Goal: Task Accomplishment & Management: Use online tool/utility

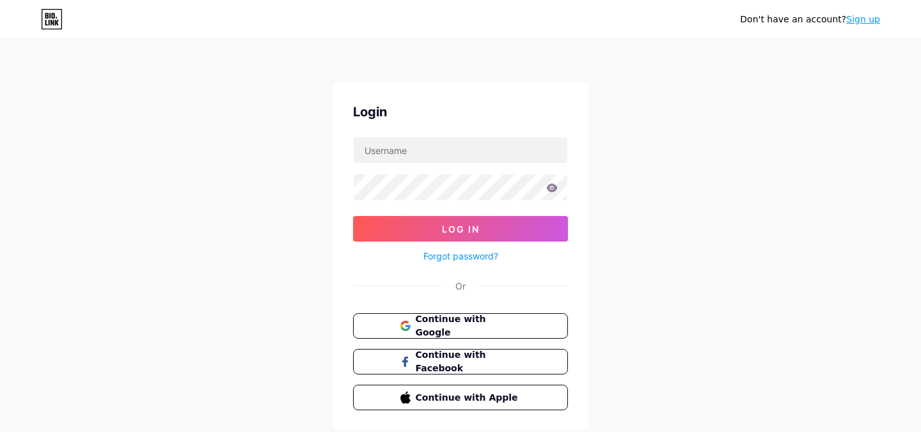
type input "[EMAIL_ADDRESS][DOMAIN_NAME]"
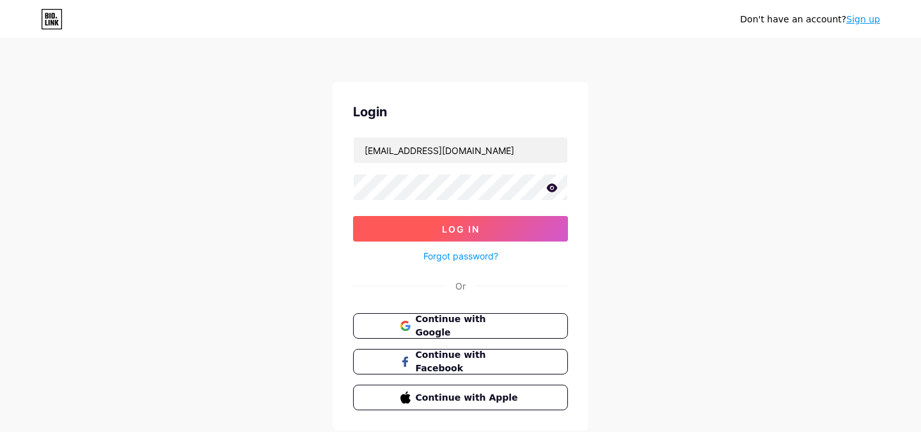
click at [434, 231] on button "Log In" at bounding box center [460, 229] width 215 height 26
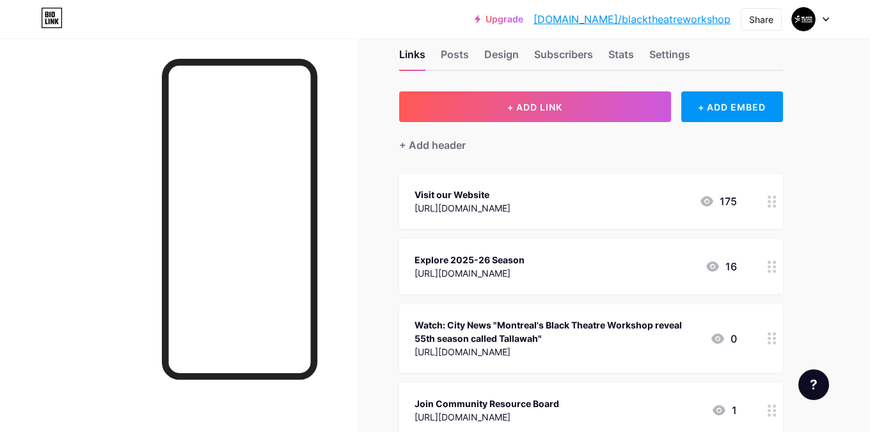
scroll to position [31, 0]
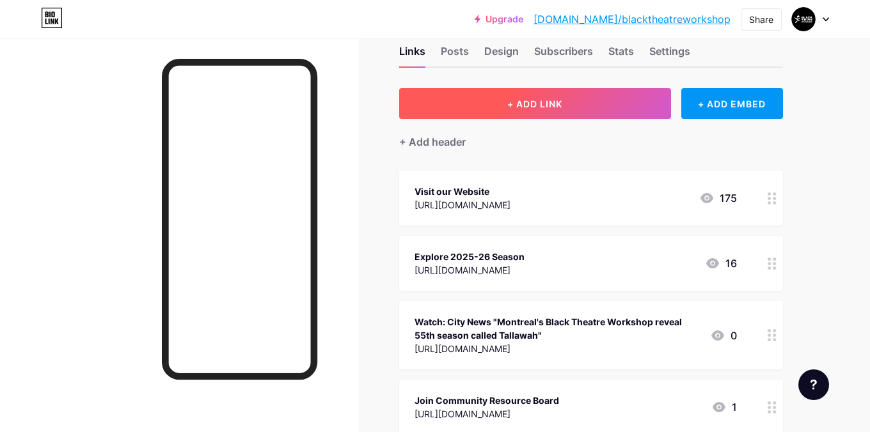
click at [434, 113] on button "+ ADD LINK" at bounding box center [535, 103] width 272 height 31
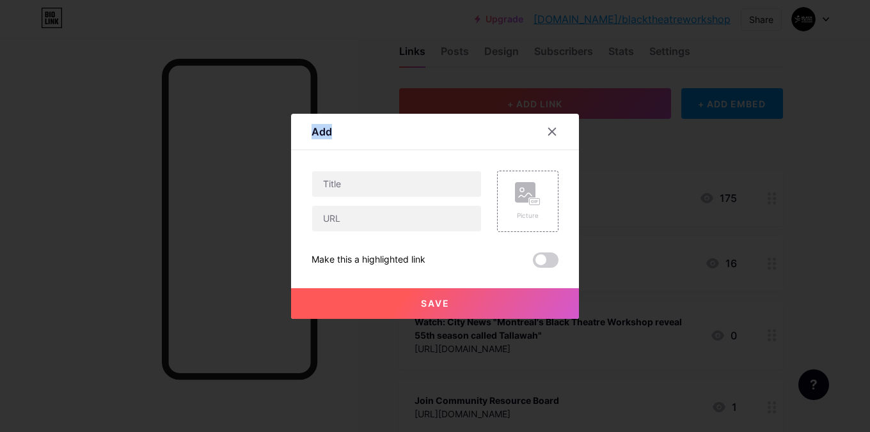
click at [434, 114] on div "Add Content YouTube Play YouTube video without leaving your page. ADD Vimeo Pla…" at bounding box center [435, 216] width 288 height 205
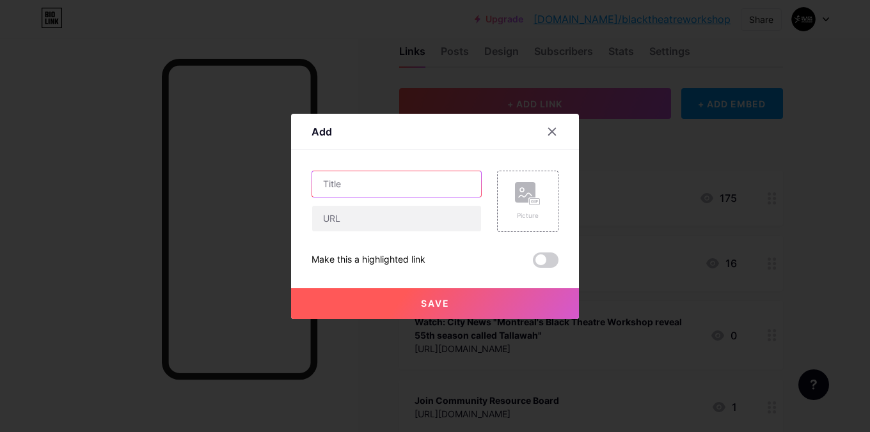
click at [374, 189] on input "text" at bounding box center [396, 184] width 169 height 26
paste input "𝘗𝘪𝘳𝘢𝘵𝘦 𝘢𝘯𝘥 𝘵𝘩𝘦 𝘓𝘰𝘯𝘦 𝘝𝘰𝘪𝘤𝘦"
type input "Book Tickets to 𝘗𝘪𝘳𝘢𝘵𝘦 𝘢𝘯𝘥 𝘵𝘩𝘦 𝘓𝘰𝘯𝘦 𝘝𝘰𝘪𝘤𝘦"
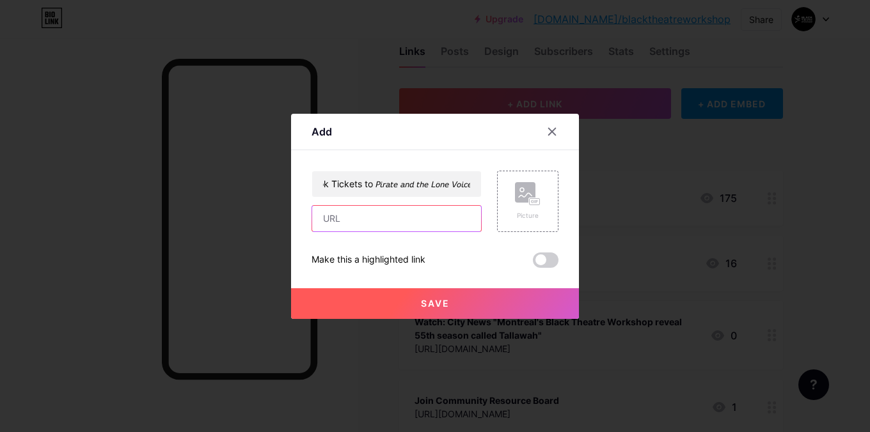
click at [381, 230] on input "text" at bounding box center [396, 219] width 169 height 26
click at [50, 136] on div at bounding box center [435, 216] width 870 height 432
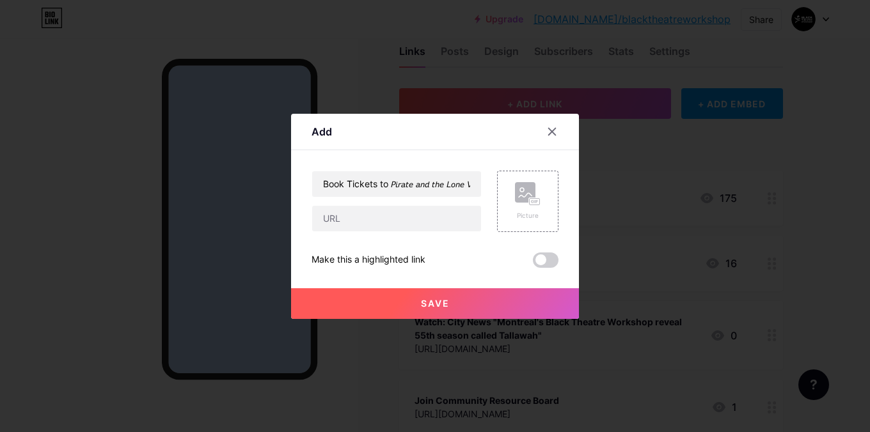
click at [50, 136] on div at bounding box center [179, 254] width 358 height 432
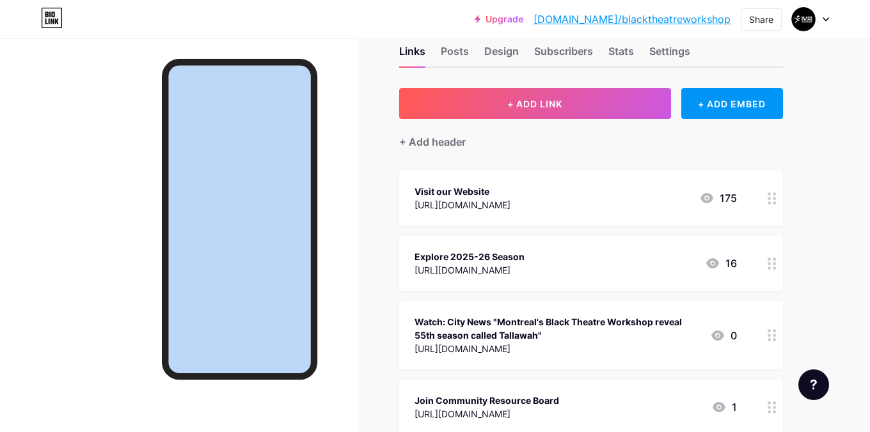
click at [347, 151] on div at bounding box center [179, 254] width 358 height 432
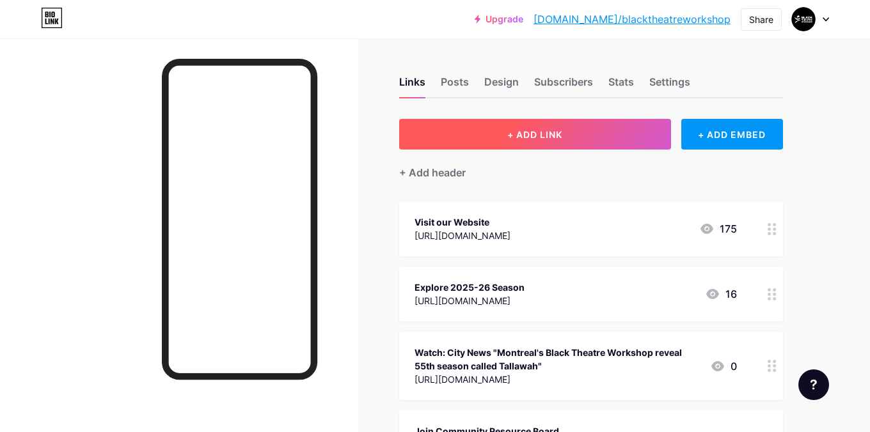
click at [417, 136] on button "+ ADD LINK" at bounding box center [535, 134] width 272 height 31
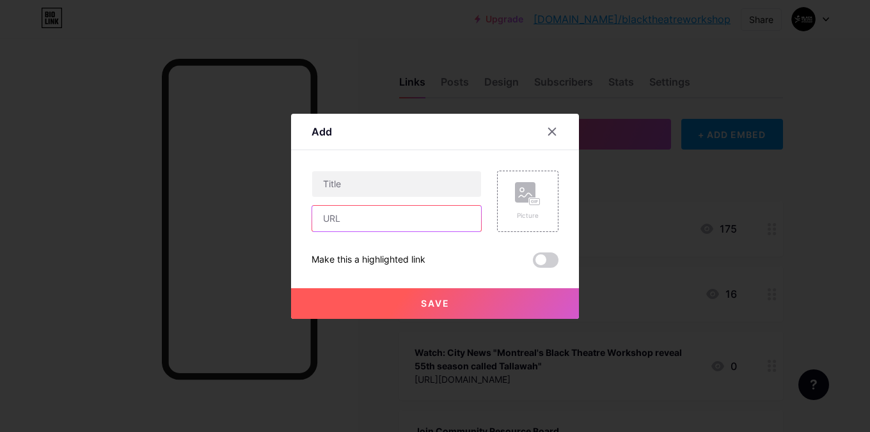
click at [375, 214] on input "text" at bounding box center [396, 219] width 169 height 26
paste input "[URL][DOMAIN_NAME]"
type input "[URL][DOMAIN_NAME]"
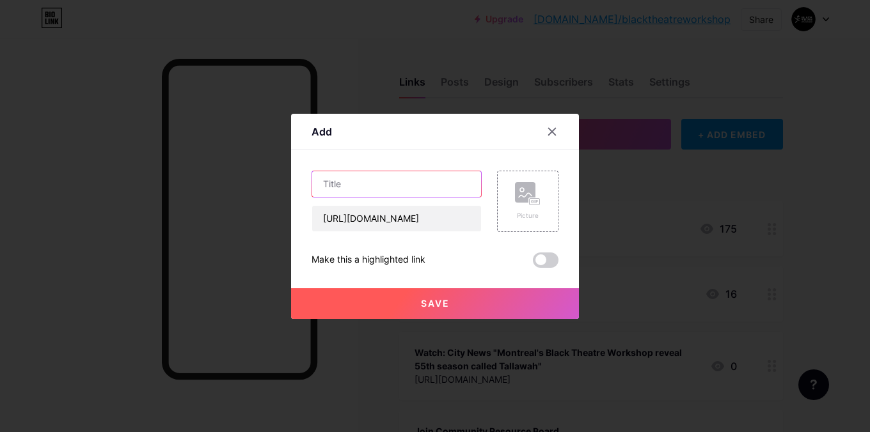
click at [368, 193] on input "text" at bounding box center [396, 184] width 169 height 26
type input "b"
click at [343, 181] on input "text" at bounding box center [396, 184] width 169 height 26
paste input "𝘪𝘳𝘢𝘵𝘦 𝘢𝘯𝘥 𝘵𝘩𝘦 𝘓𝘰𝘯𝘦 𝘝𝘰𝘪𝘤𝘦"
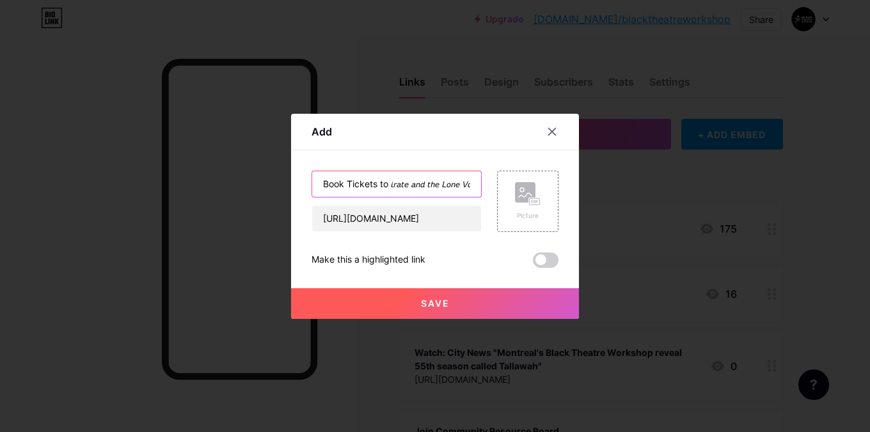
scroll to position [0, 8]
click at [381, 180] on input "Book Tickets to 𝘪𝘳𝘢𝘵𝘦 𝘢𝘯𝘥 𝘵𝘩𝘦 𝘓𝘰𝘯𝘦 𝘝𝘰𝘪𝘤𝘦" at bounding box center [396, 184] width 169 height 26
paste input "𝘪𝘳𝘢𝘵𝘦 𝘢"
drag, startPoint x: 429, startPoint y: 185, endPoint x: 421, endPoint y: 185, distance: 8.3
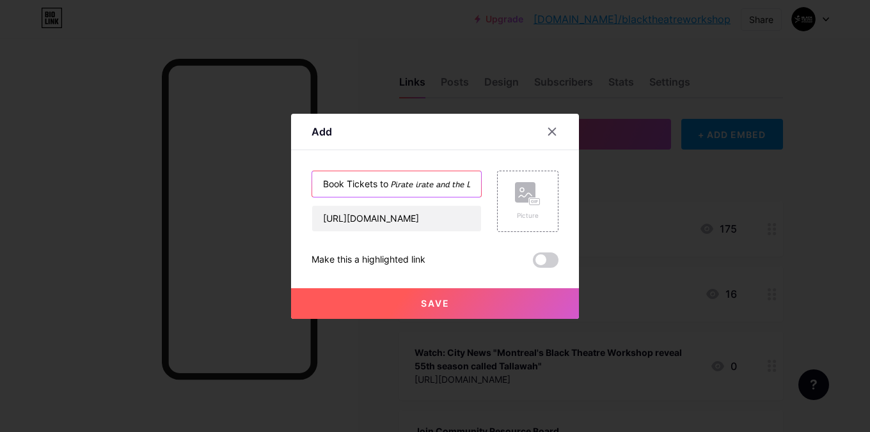
click at [421, 185] on input "Book Tickets to 𝘗𝘪𝘳𝘢𝘵𝘦 𝘪𝘳𝘢𝘵𝘦 𝘢𝘯𝘥 𝘵𝘩𝘦 𝘓𝘰𝘯𝘦 𝘝𝘰𝘪𝘤𝘦" at bounding box center [396, 184] width 169 height 26
type input "Book Tickets to 𝘗𝘪𝘳𝘢𝘵𝘦 𝘢𝘯𝘥 𝘵𝘩𝘦 𝘓𝘰𝘯𝘦 𝘝𝘰𝘪𝘤𝘦"
click at [393, 288] on button "Save" at bounding box center [435, 303] width 288 height 31
click at [392, 302] on button "Save" at bounding box center [435, 303] width 288 height 31
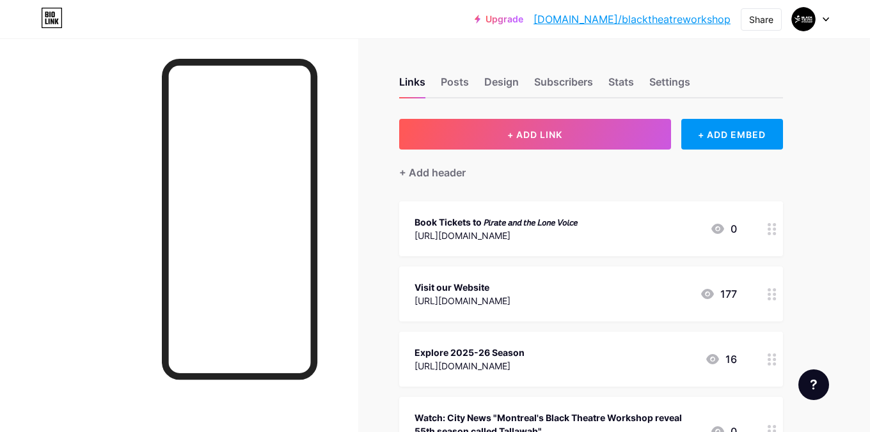
click at [775, 227] on icon at bounding box center [772, 229] width 9 height 12
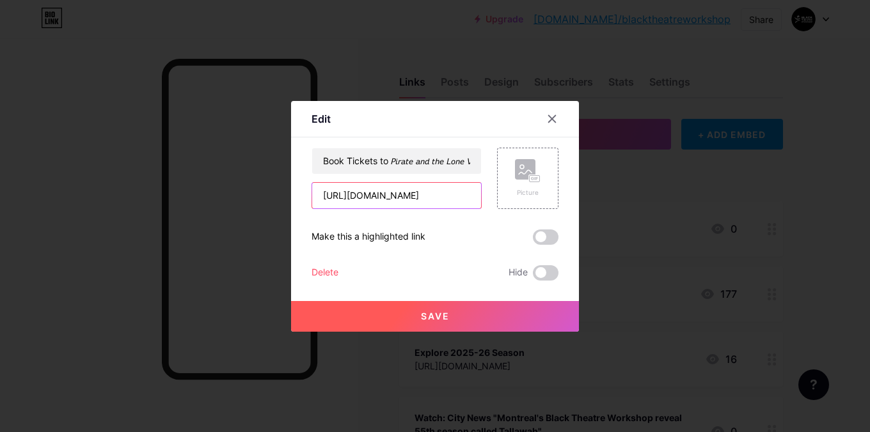
click at [436, 199] on input "[URL][DOMAIN_NAME]" at bounding box center [396, 196] width 169 height 26
click at [315, 270] on div "Delete" at bounding box center [324, 272] width 27 height 15
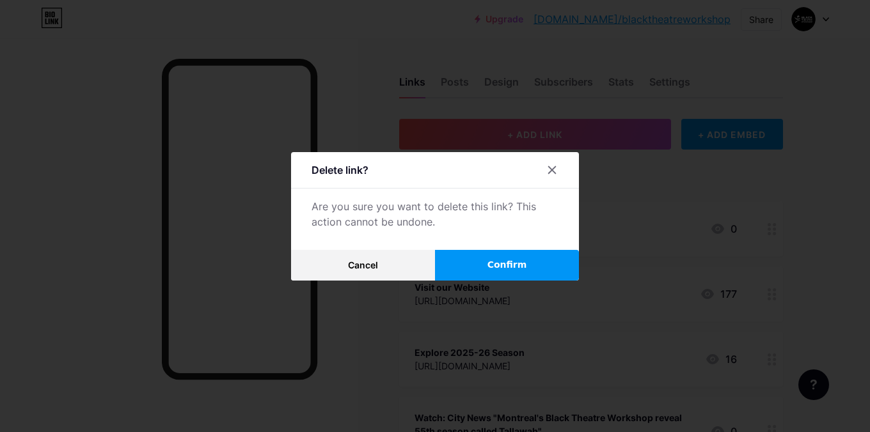
click at [511, 267] on span "Confirm" at bounding box center [507, 264] width 40 height 13
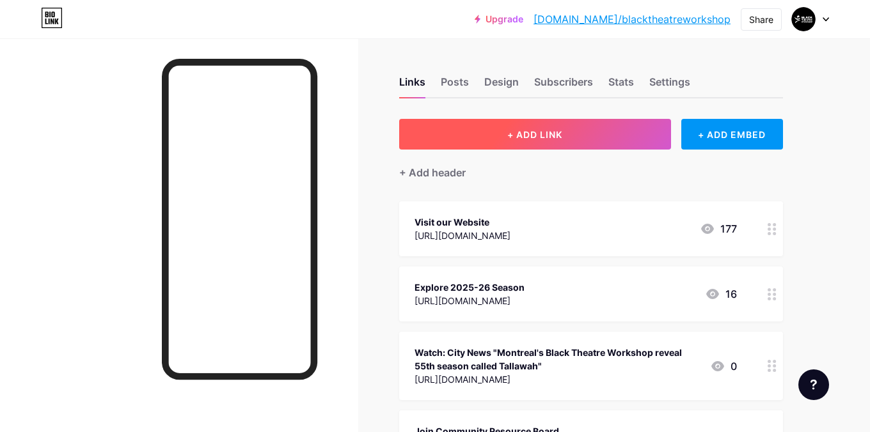
click at [440, 136] on button "+ ADD LINK" at bounding box center [535, 134] width 272 height 31
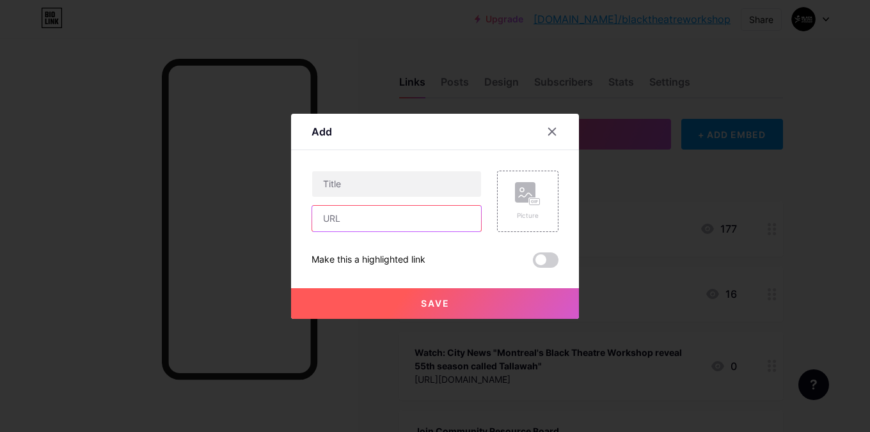
click at [361, 224] on input "text" at bounding box center [396, 219] width 169 height 26
paste input "[URL][DOMAIN_NAME]"
type input "[URL][DOMAIN_NAME]"
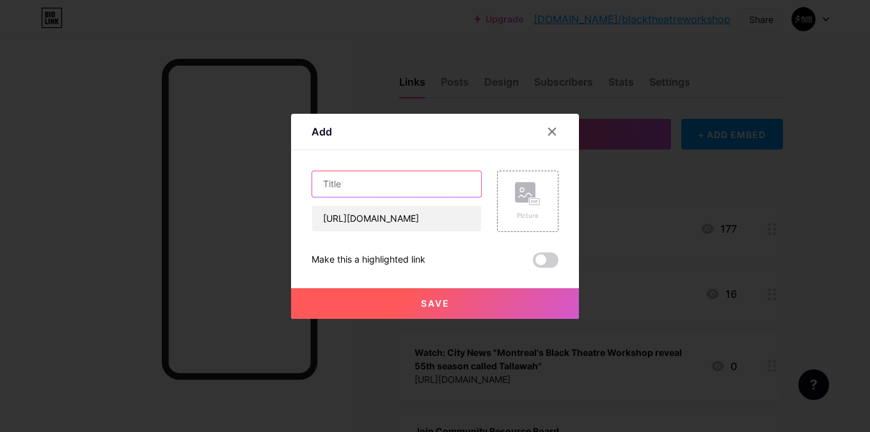
click at [364, 193] on input "text" at bounding box center [396, 184] width 169 height 26
type input "Book Tickets to Pirate and the Lone Voice"
click at [358, 297] on button "Save" at bounding box center [435, 303] width 288 height 31
